Goal: Information Seeking & Learning: Understand process/instructions

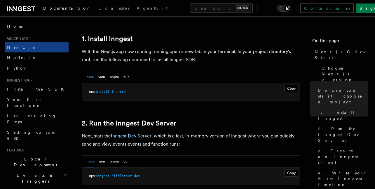
scroll to position [324, 0]
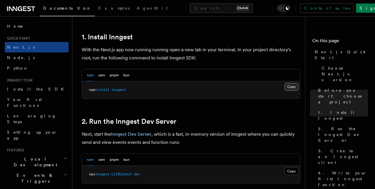
click at [291, 83] on button "Copy Copied" at bounding box center [292, 87] width 14 height 8
click at [290, 83] on button "Copy Copied" at bounding box center [292, 87] width 14 height 8
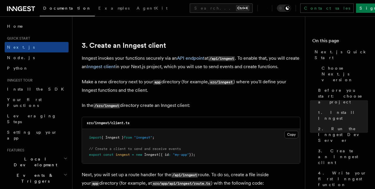
scroll to position [671, 0]
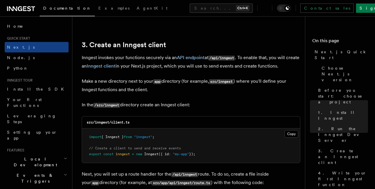
click at [120, 103] on code "/src/inngest" at bounding box center [106, 105] width 27 height 5
drag, startPoint x: 121, startPoint y: 98, endPoint x: 106, endPoint y: 97, distance: 14.9
click at [106, 103] on code "/src/inngest" at bounding box center [106, 105] width 27 height 5
copy code "inngest"
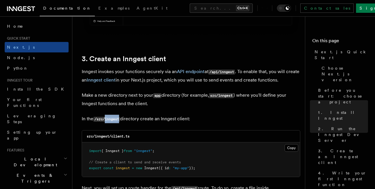
scroll to position [670, 0]
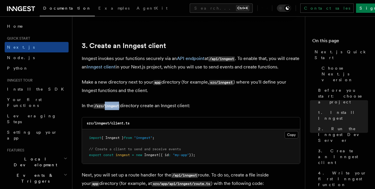
copy code "inngest"
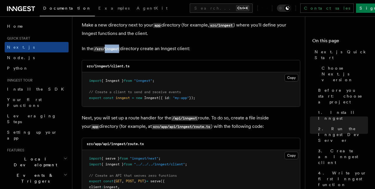
scroll to position [727, 0]
click at [292, 74] on button "Copy Copied" at bounding box center [292, 78] width 14 height 8
drag, startPoint x: 126, startPoint y: 137, endPoint x: 112, endPoint y: 139, distance: 14.6
click at [112, 142] on h3 "src/app/api/inngest/route.ts" at bounding box center [115, 144] width 57 height 5
copy code "inngest"
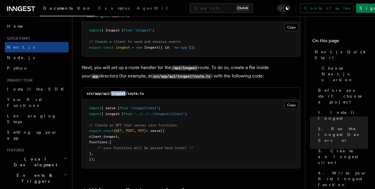
scroll to position [778, 0]
click at [290, 101] on button "Copy Copied" at bounding box center [292, 105] width 14 height 8
click at [285, 101] on button "Copy Copied" at bounding box center [292, 105] width 14 height 8
